Goal: Information Seeking & Learning: Learn about a topic

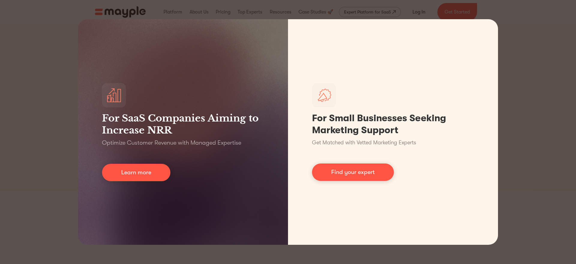
click at [513, 111] on div "For SaaS Companies Aiming to Increase NRR Optimize Customer Revenue with Manage…" at bounding box center [288, 132] width 576 height 264
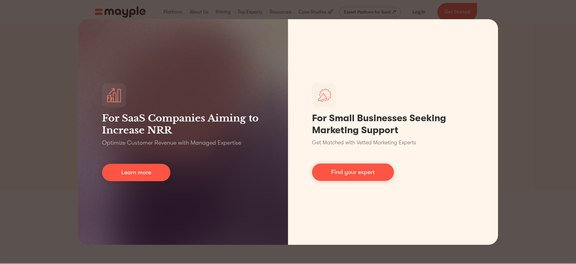
click at [512, 141] on div "For SaaS Companies Aiming to Increase NRR Optimize Customer Revenue with Manage…" at bounding box center [288, 132] width 576 height 264
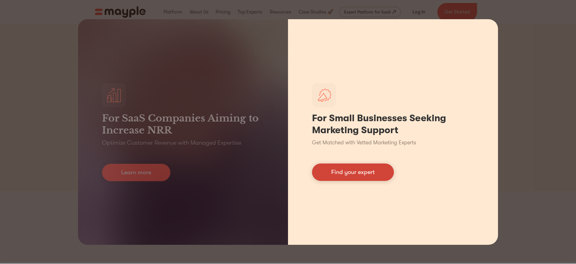
click at [372, 171] on link "Find your expert" at bounding box center [353, 172] width 82 height 17
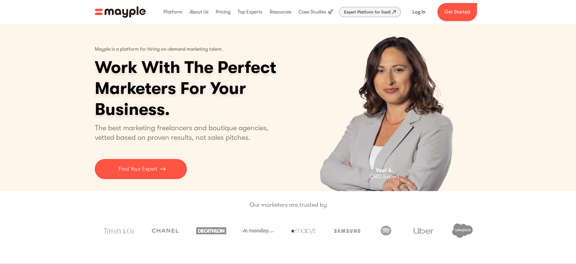
click at [388, 13] on div "Expert Platform for SaaS" at bounding box center [367, 11] width 47 height 7
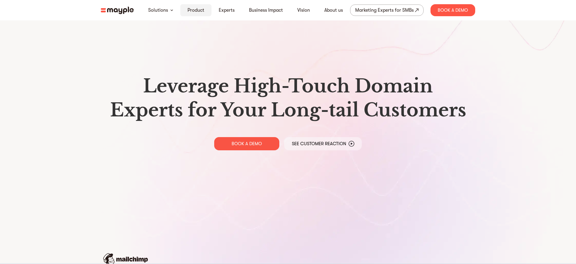
click at [196, 10] on link "Product" at bounding box center [196, 10] width 17 height 7
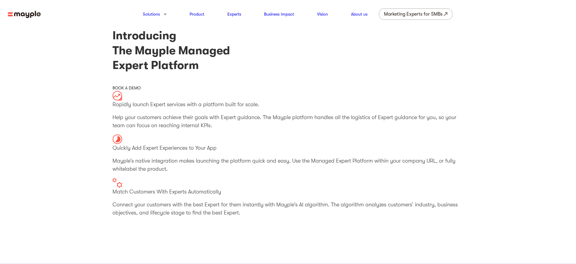
click at [132, 88] on div "BOOK A DEMO" at bounding box center [288, 88] width 351 height 6
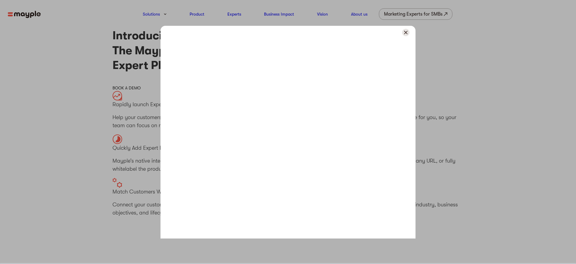
click at [406, 33] on img at bounding box center [406, 33] width 8 height 8
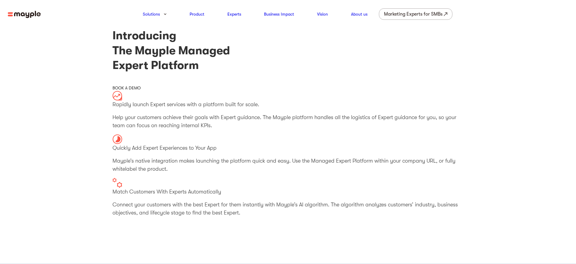
click at [127, 88] on div "BOOK A DEMO" at bounding box center [288, 88] width 351 height 6
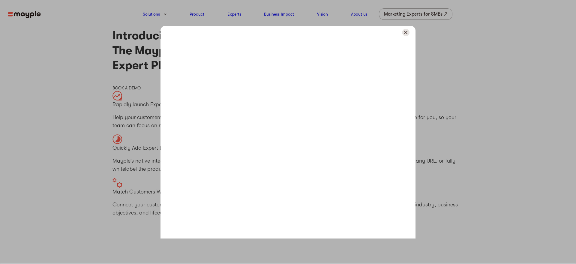
click at [110, 134] on div at bounding box center [288, 132] width 576 height 264
click at [407, 33] on img at bounding box center [406, 33] width 8 height 8
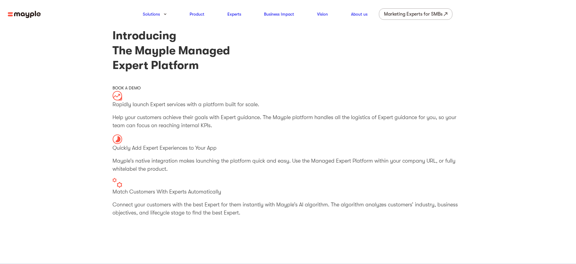
click at [120, 97] on img at bounding box center [118, 96] width 10 height 10
click at [125, 105] on p "Rapidly launch Expert services with a platform built for scale." at bounding box center [288, 105] width 351 height 8
click at [129, 119] on p "Help your customers achieve their goals with Expert guidance. The Mayple platfo…" at bounding box center [288, 121] width 351 height 16
click at [120, 139] on img at bounding box center [118, 139] width 10 height 10
click at [140, 149] on p "Quickly Add Expert Experiences to Your App" at bounding box center [288, 148] width 351 height 8
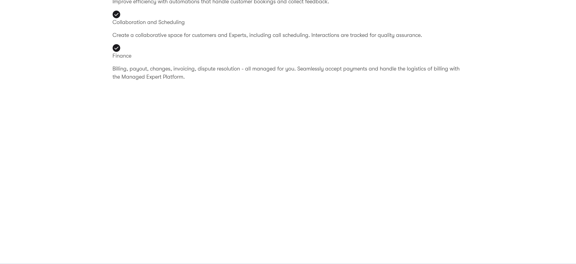
scroll to position [1062, 0]
